Goal: Task Accomplishment & Management: Complete application form

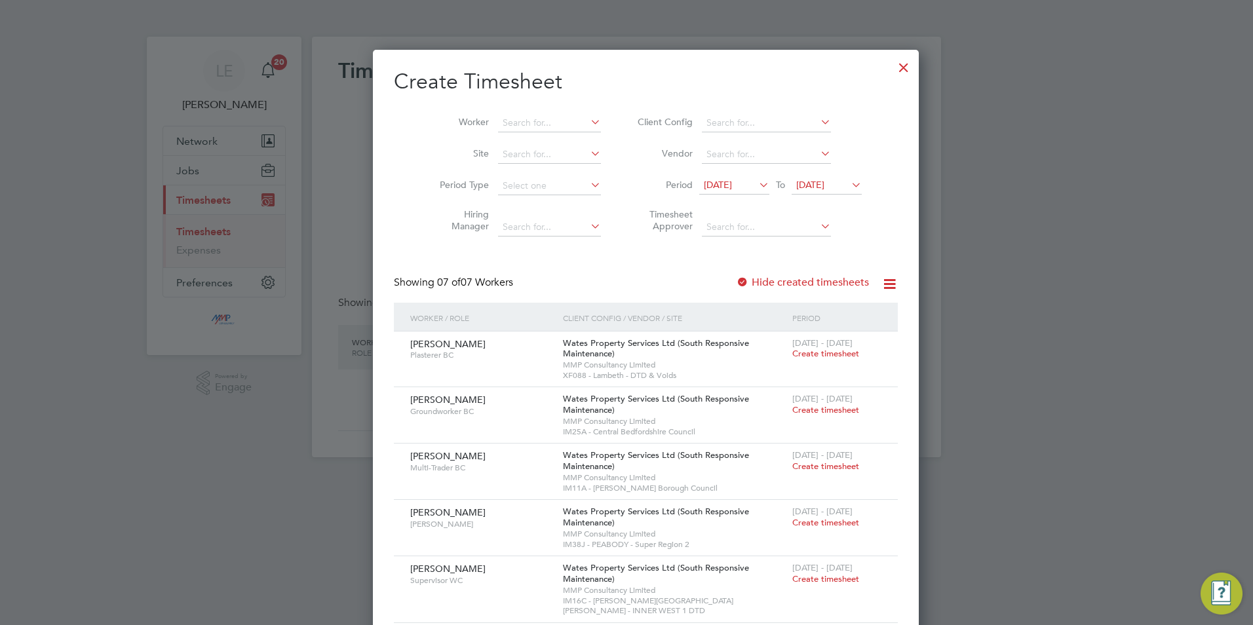
scroll to position [703, 507]
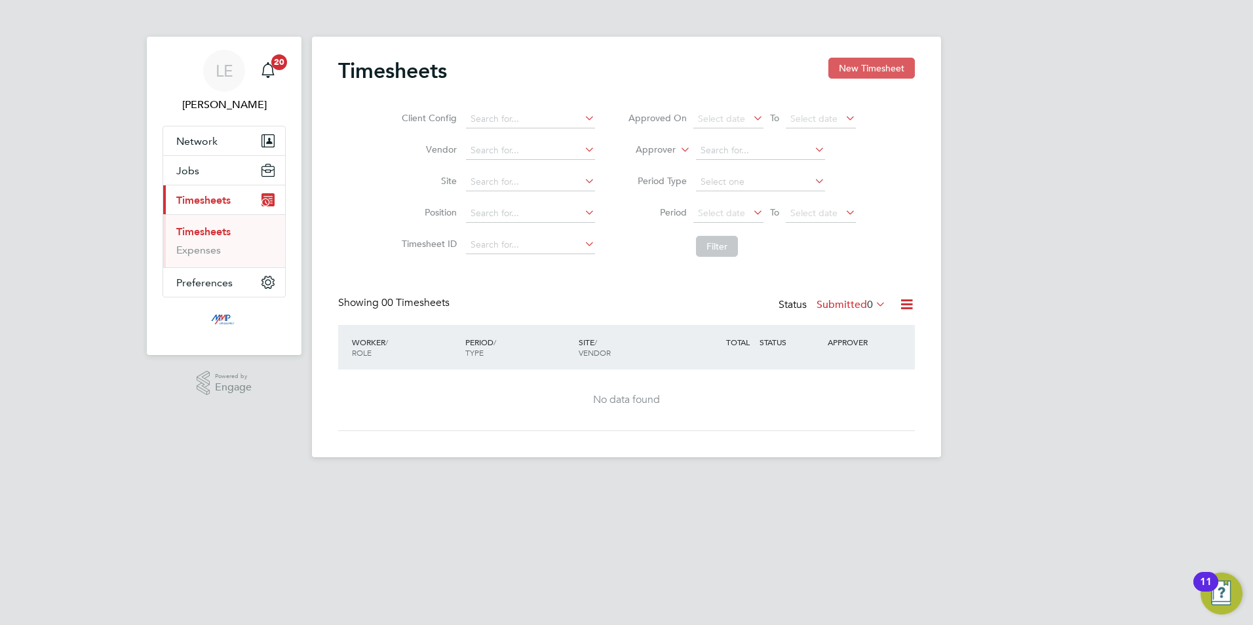
click at [857, 66] on button "New Timesheet" at bounding box center [872, 68] width 87 height 21
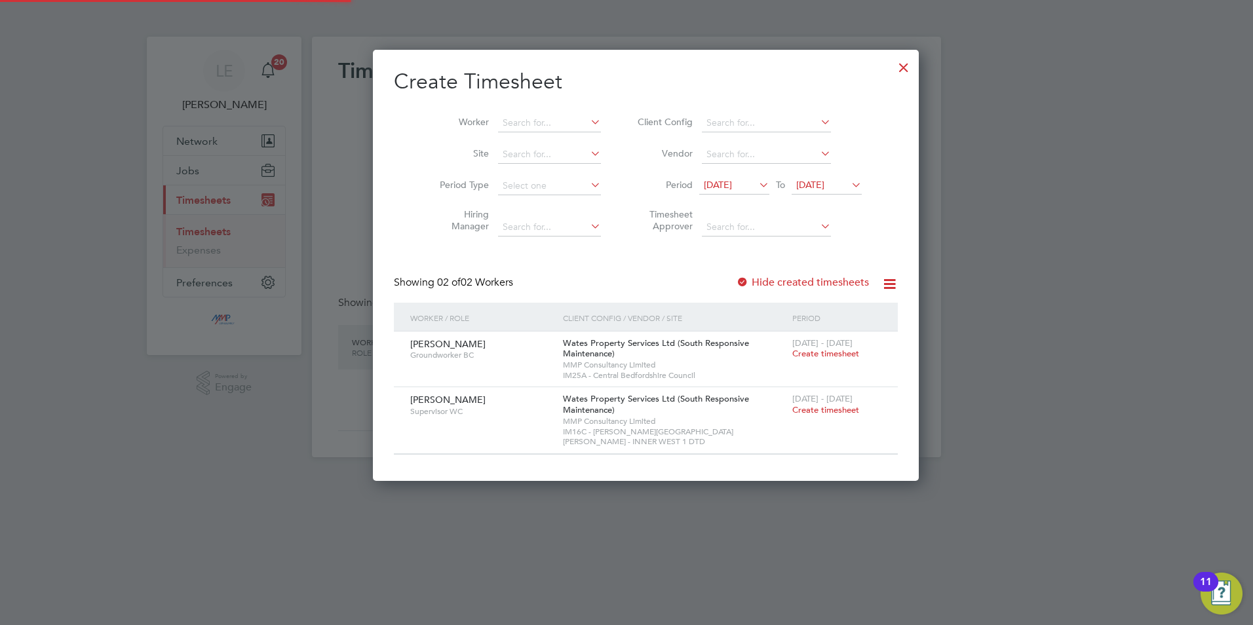
scroll to position [422, 507]
click at [505, 116] on input at bounding box center [549, 123] width 103 height 18
click at [501, 143] on b "Simon" at bounding box center [521, 140] width 76 height 11
type input "[PERSON_NAME]"
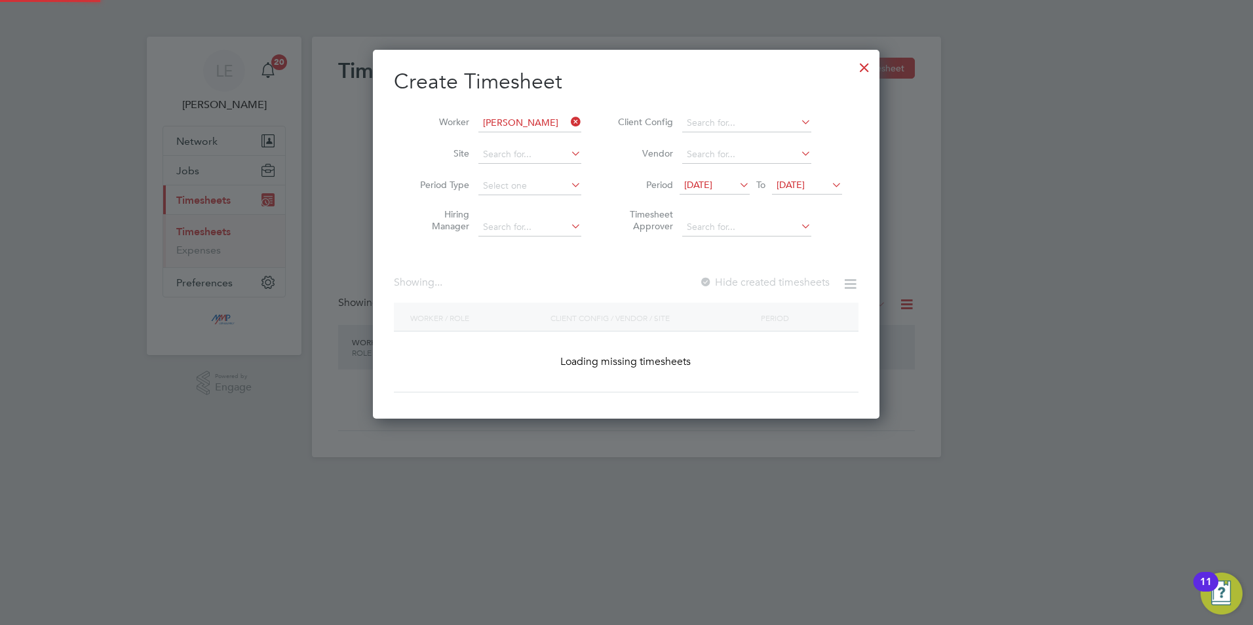
scroll to position [370, 507]
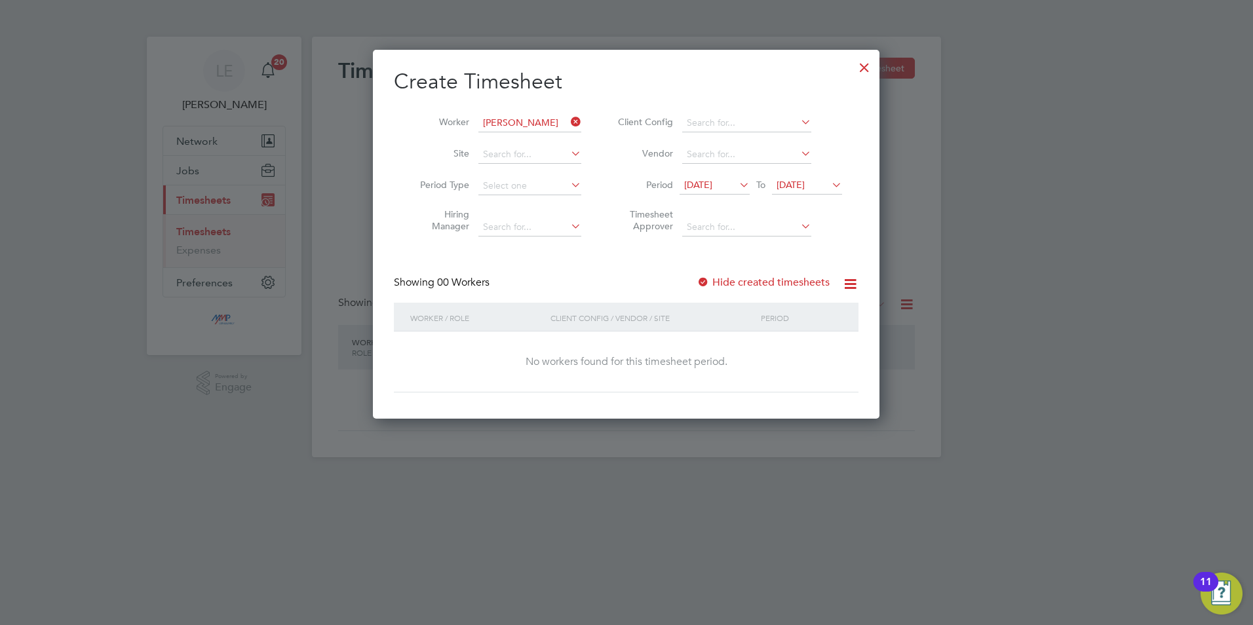
click at [716, 280] on label "Hide created timesheets" at bounding box center [763, 282] width 133 height 13
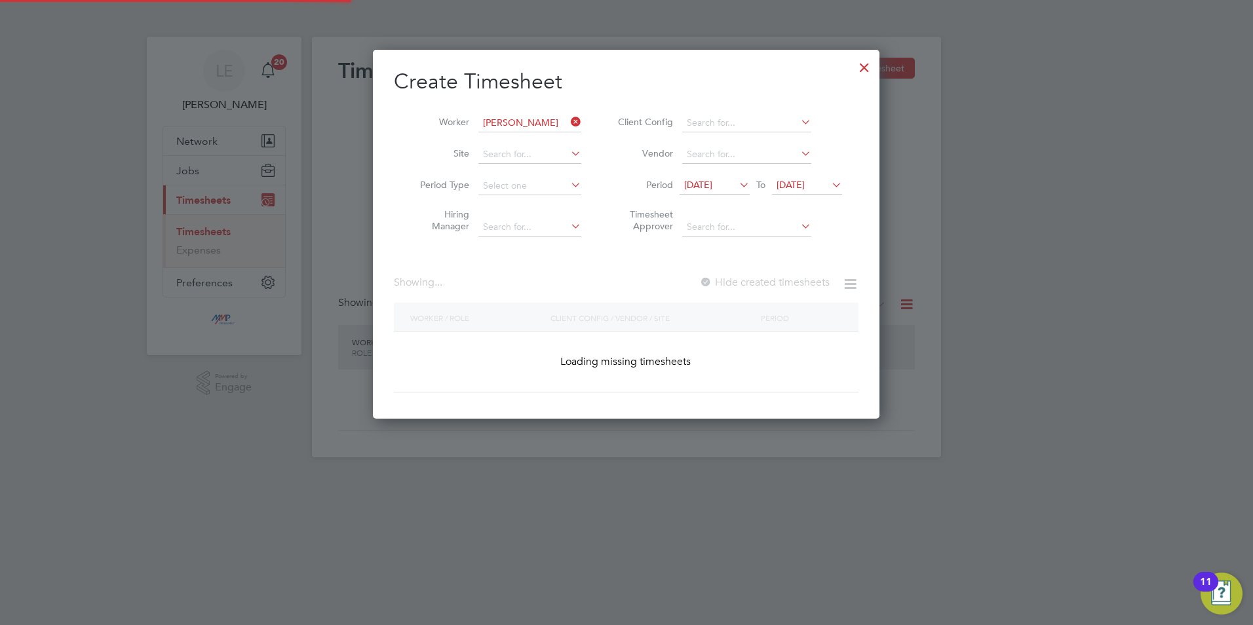
scroll to position [421, 507]
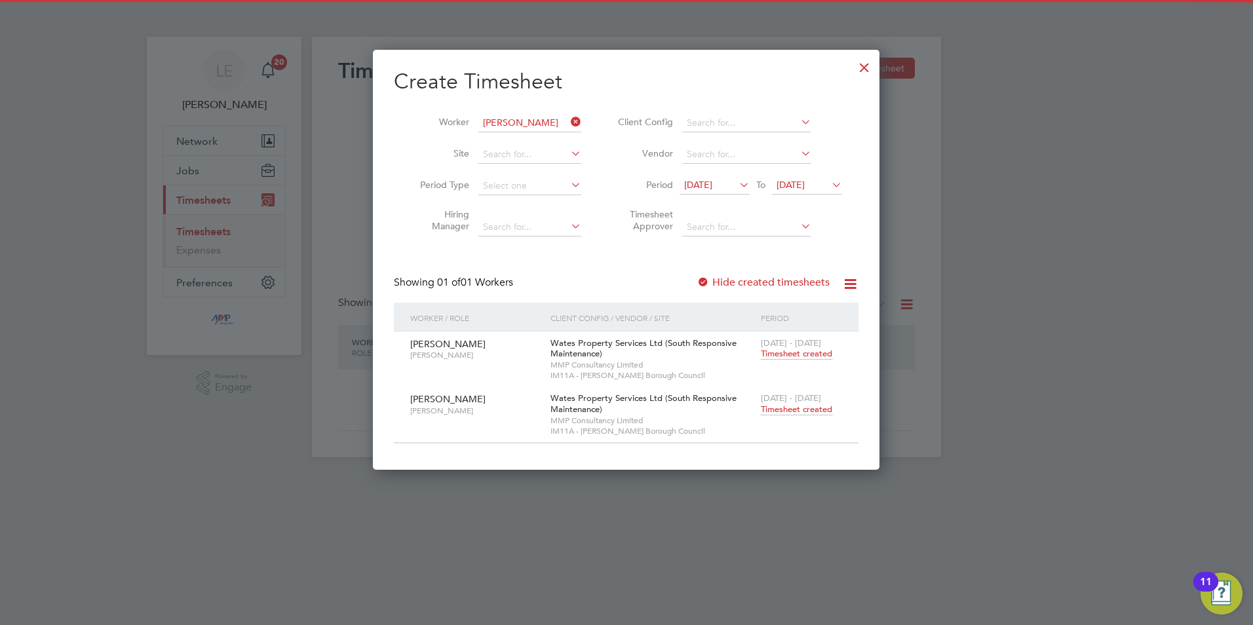
click at [797, 408] on span "Timesheet created" at bounding box center [796, 410] width 71 height 12
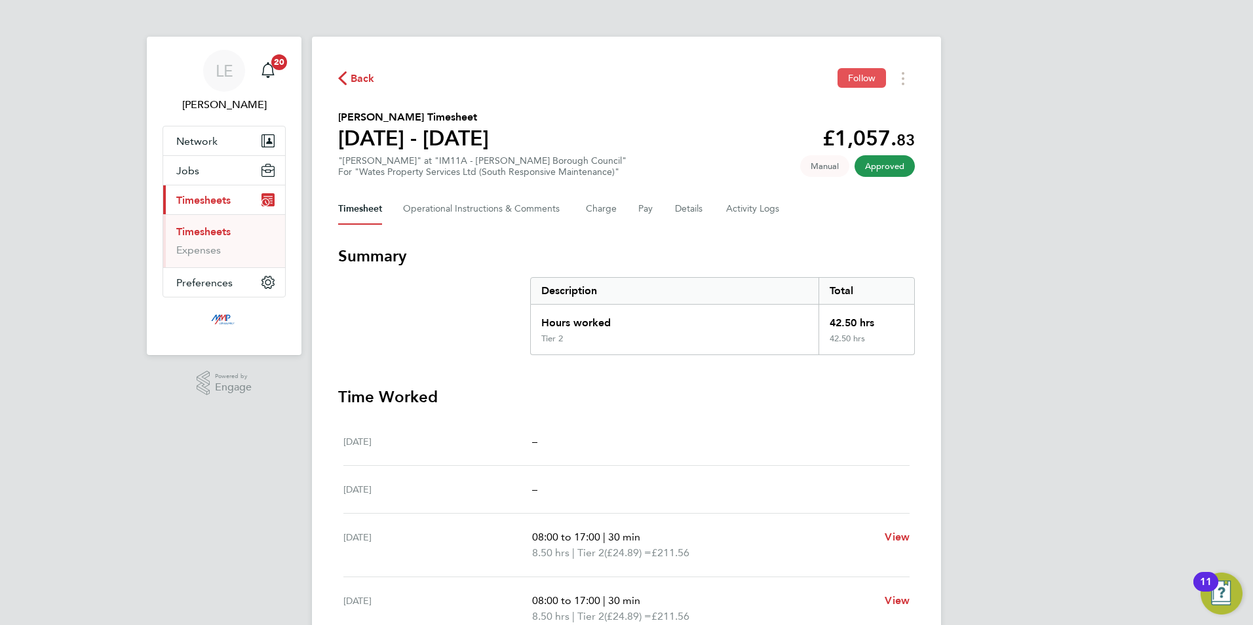
click at [842, 79] on button "Follow" at bounding box center [862, 78] width 49 height 20
click at [363, 75] on span "Back" at bounding box center [363, 79] width 24 height 16
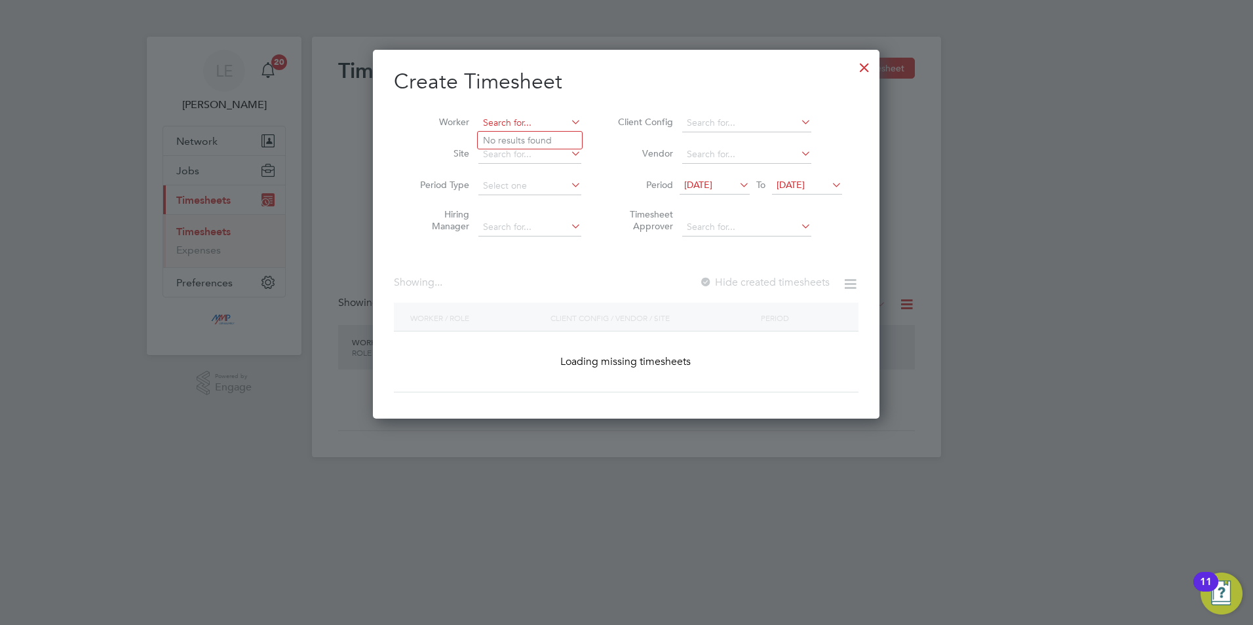
click at [508, 124] on input at bounding box center [530, 123] width 103 height 18
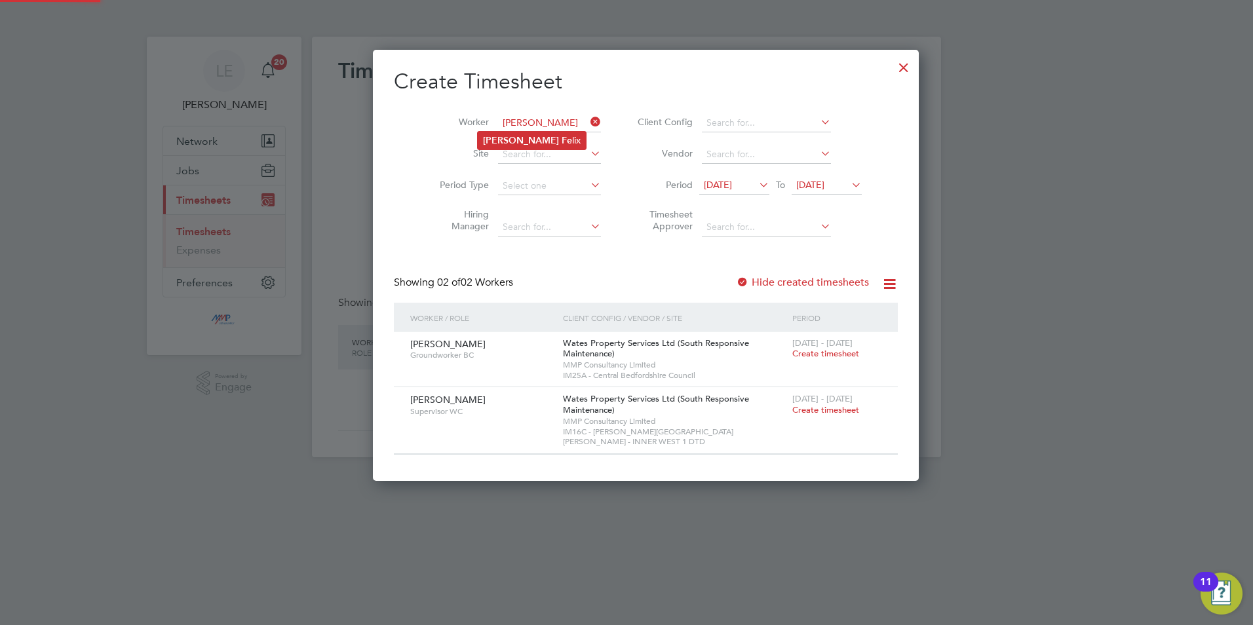
click at [514, 132] on li "Neville Fe lix" at bounding box center [532, 141] width 108 height 18
type input "[PERSON_NAME]"
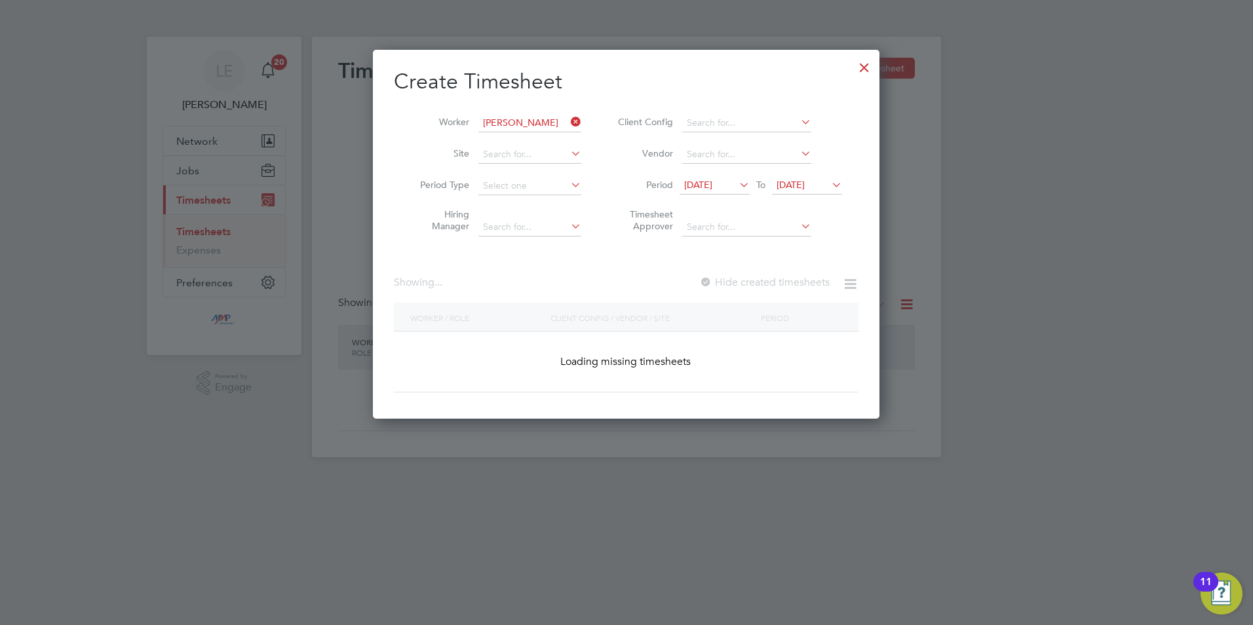
scroll to position [370, 507]
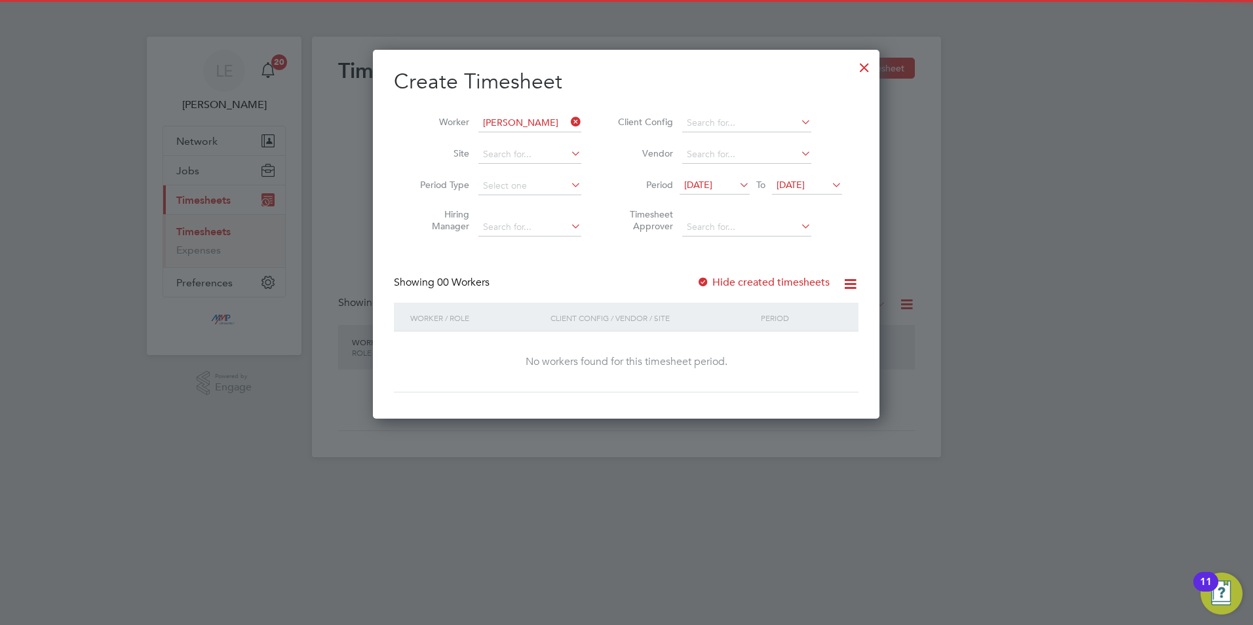
click at [710, 279] on div at bounding box center [703, 283] width 13 height 13
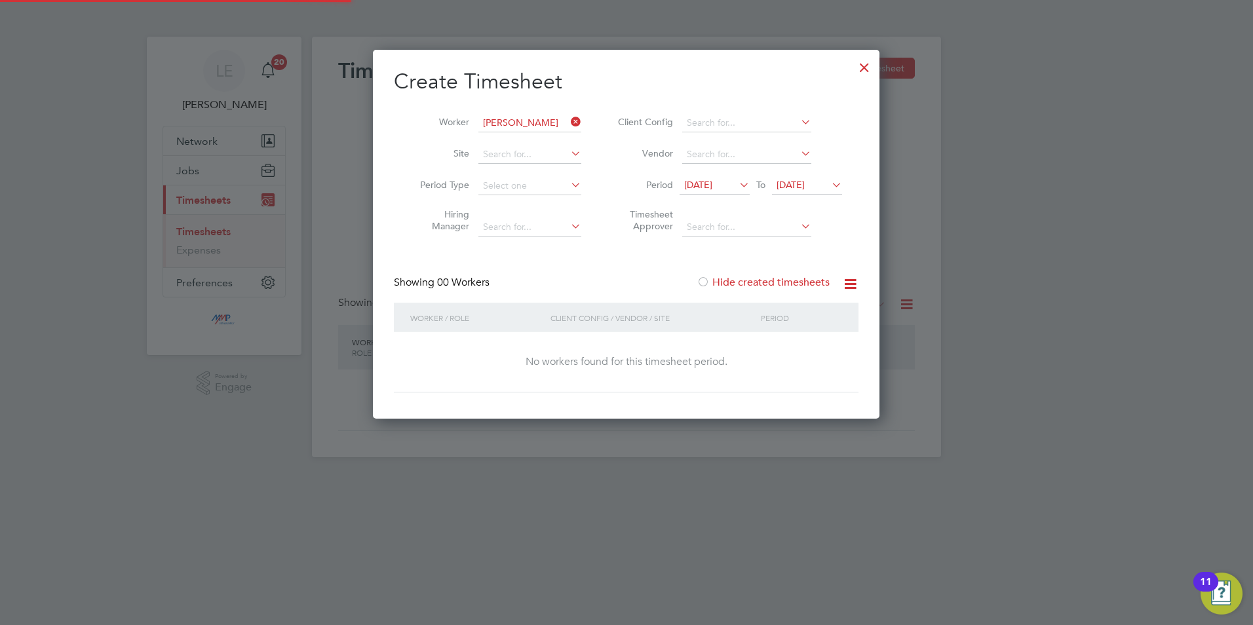
click at [710, 279] on div at bounding box center [703, 283] width 13 height 13
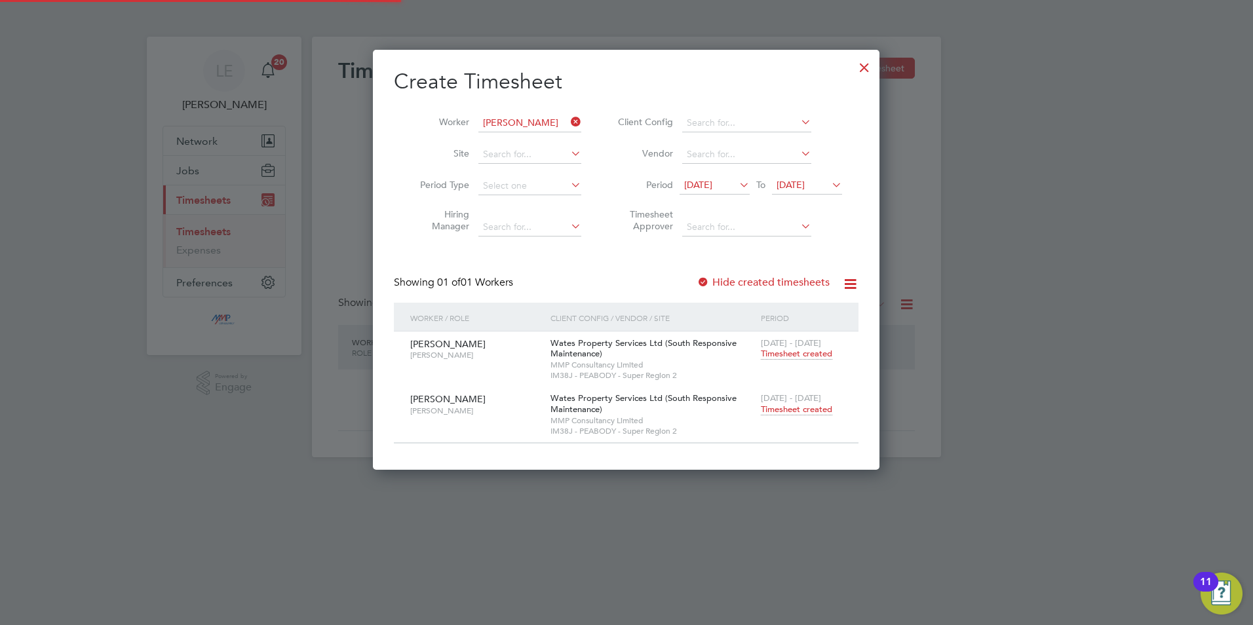
scroll to position [0, 0]
click at [776, 411] on span "Timesheet created" at bounding box center [796, 410] width 71 height 12
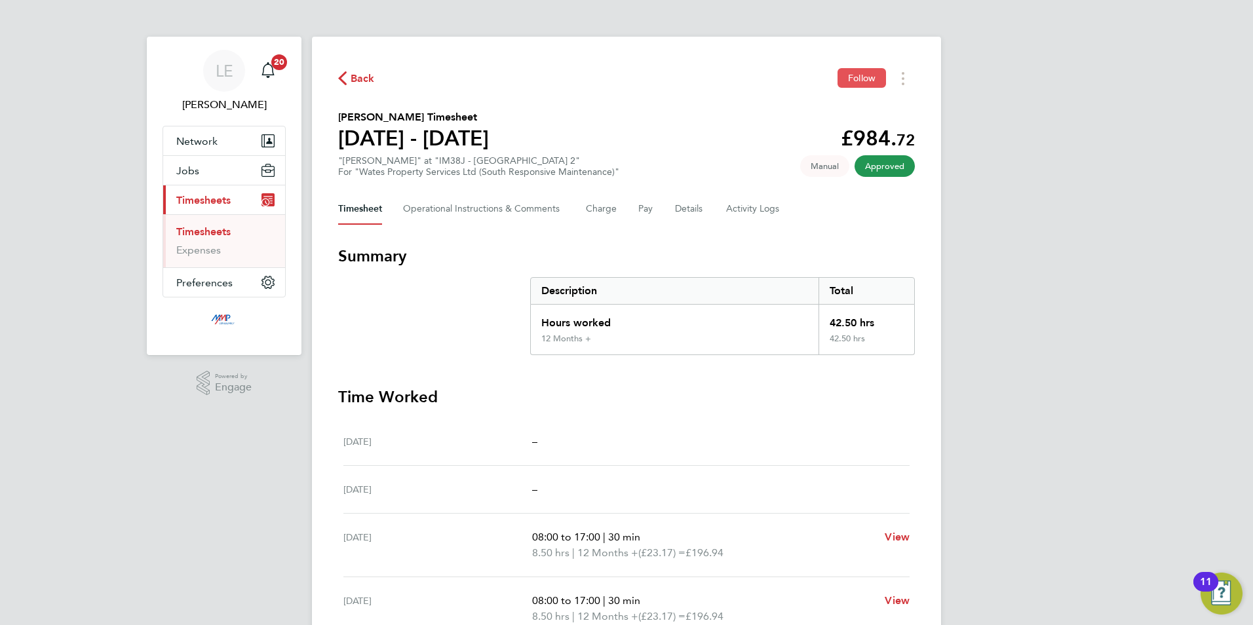
click at [840, 76] on button "Follow" at bounding box center [862, 78] width 49 height 20
click at [357, 77] on span "Back" at bounding box center [363, 79] width 24 height 16
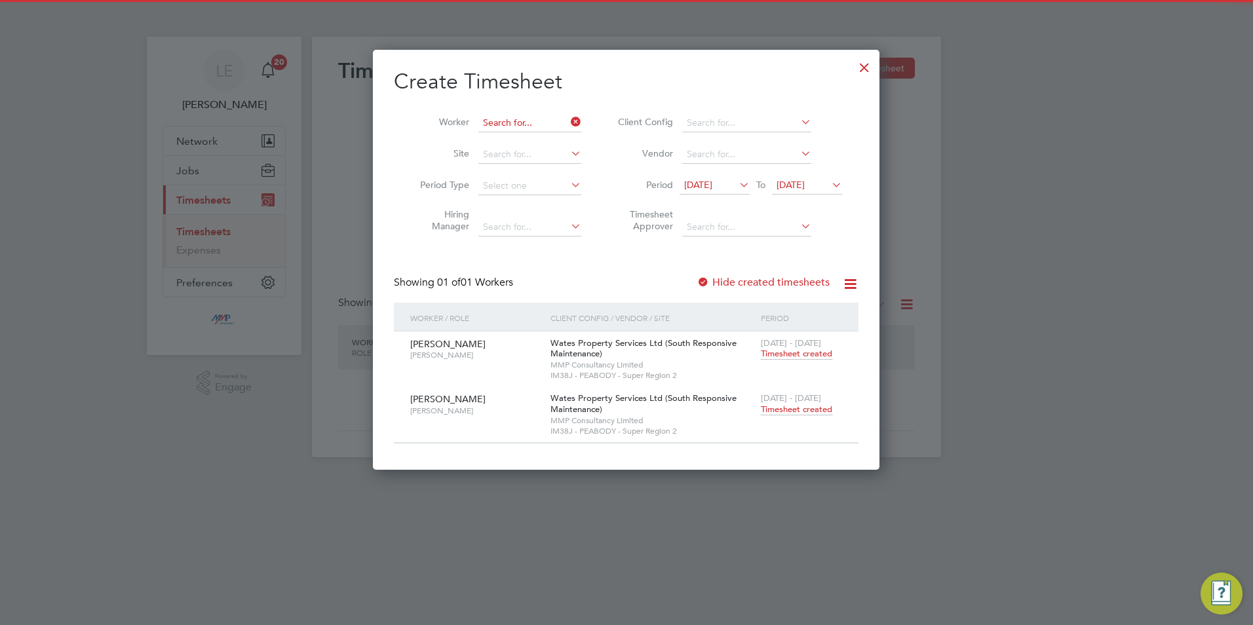
click at [509, 115] on input at bounding box center [530, 123] width 103 height 18
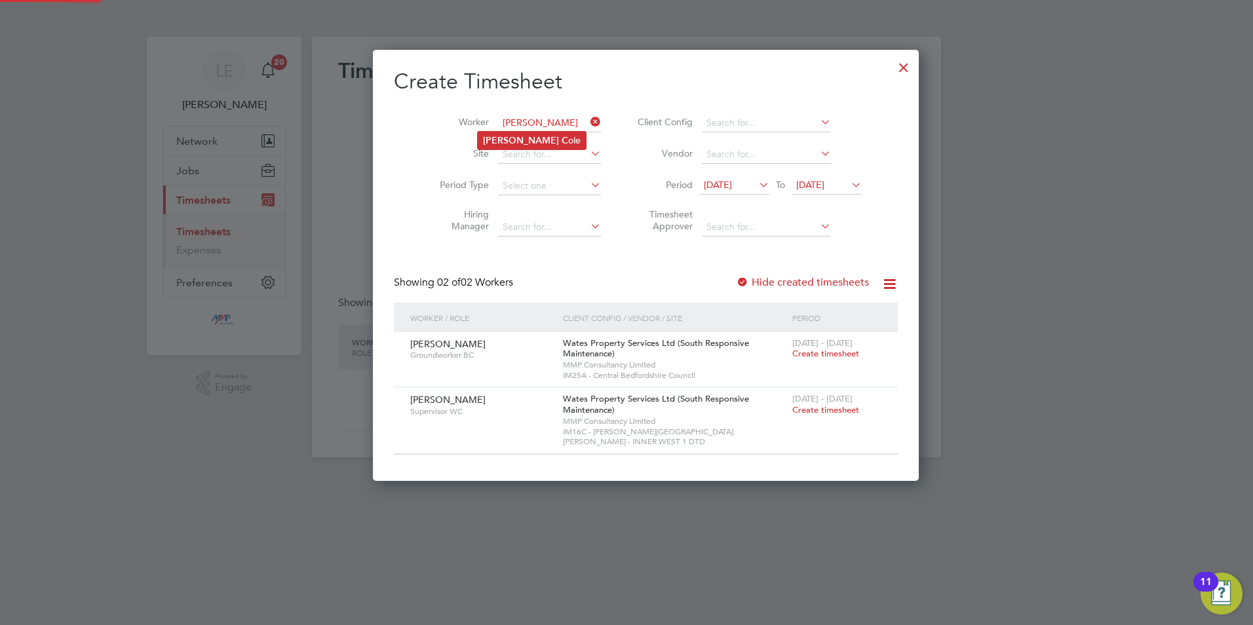
click at [512, 133] on li "Nathan C ole" at bounding box center [532, 141] width 108 height 18
type input "[PERSON_NAME]"
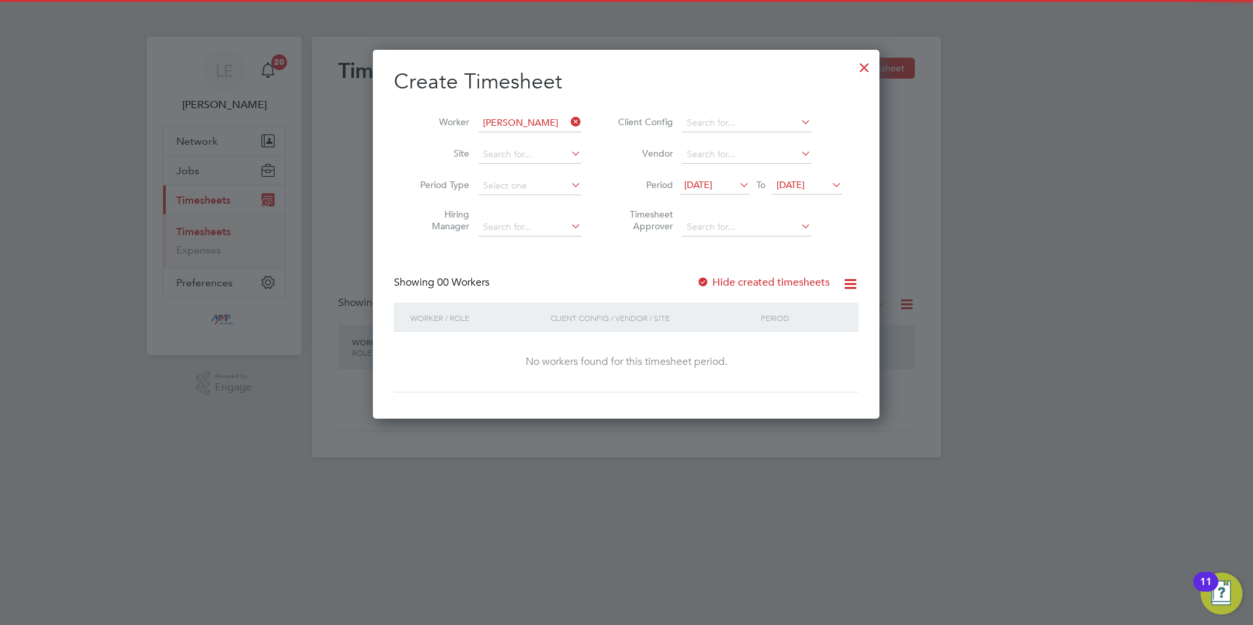
click at [732, 285] on label "Hide created timesheets" at bounding box center [763, 282] width 133 height 13
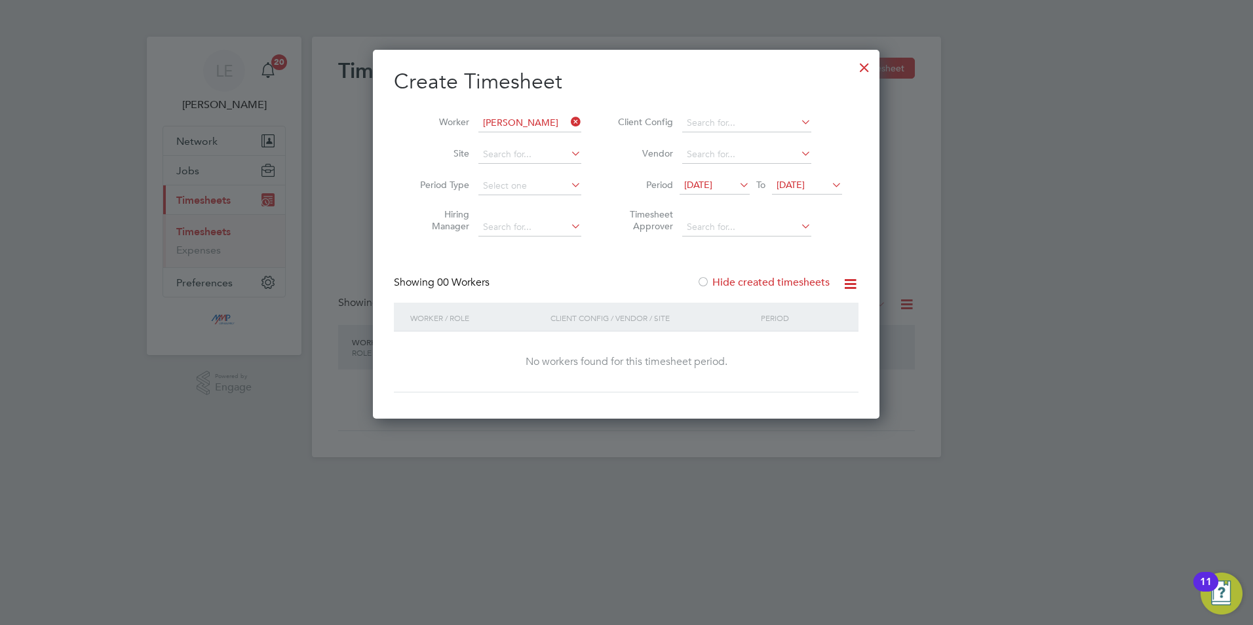
click at [739, 282] on label "Hide created timesheets" at bounding box center [763, 282] width 133 height 13
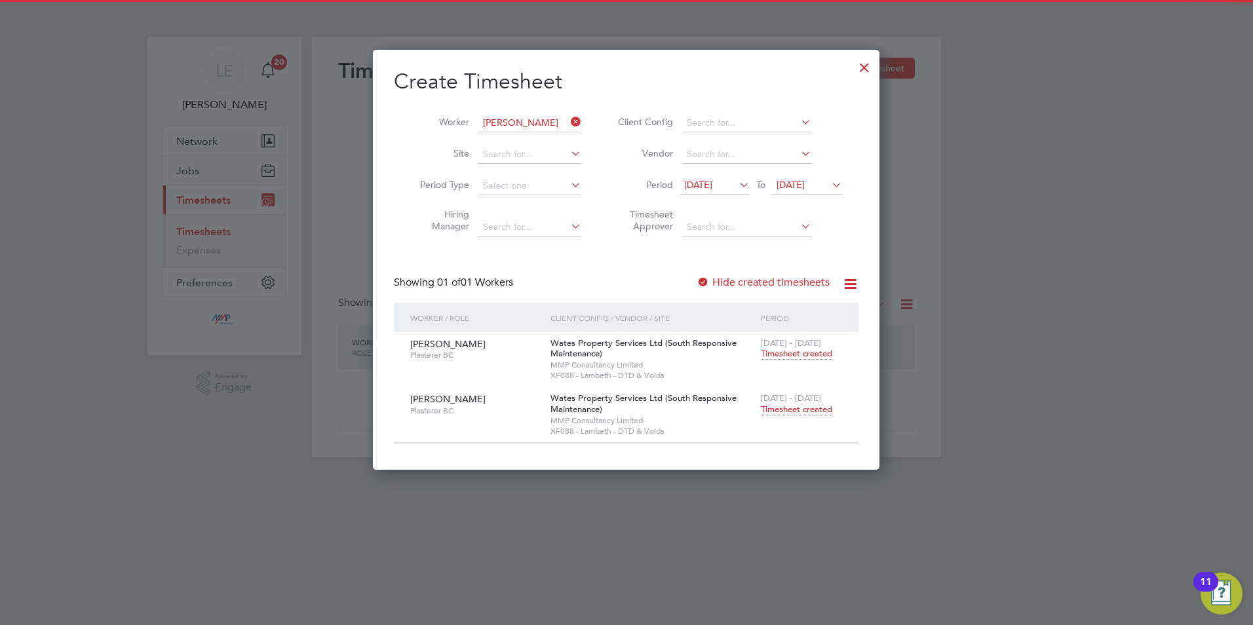
click at [802, 410] on span "Timesheet created" at bounding box center [796, 410] width 71 height 12
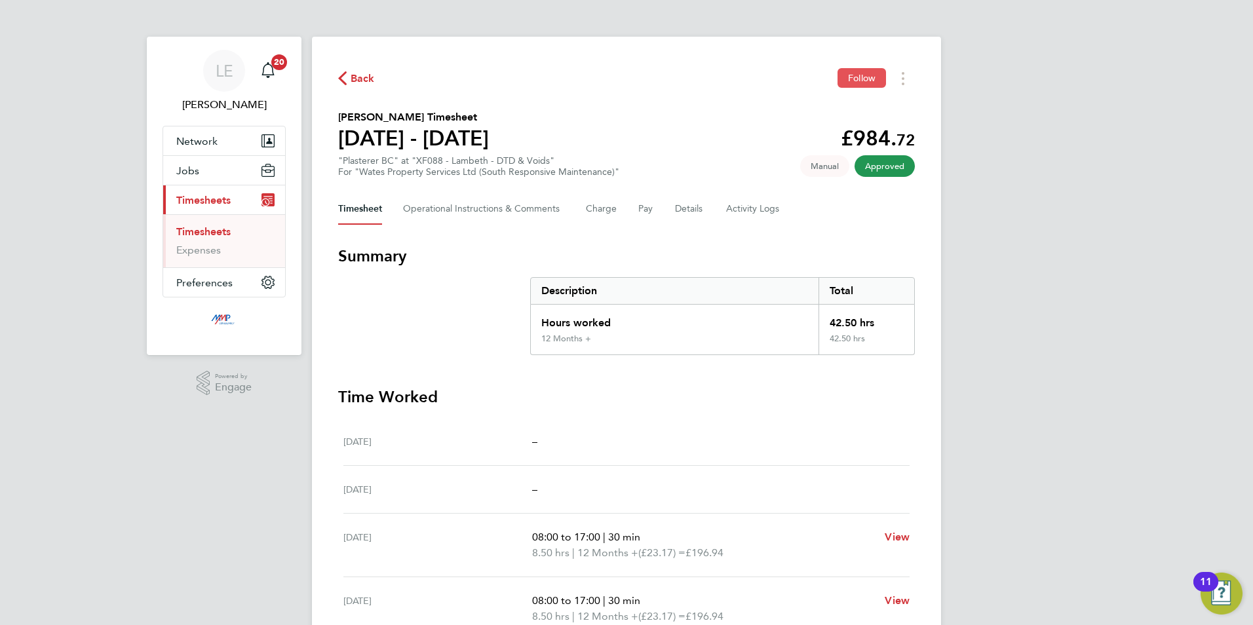
click at [844, 73] on button "Follow" at bounding box center [862, 78] width 49 height 20
